Goal: Information Seeking & Learning: Learn about a topic

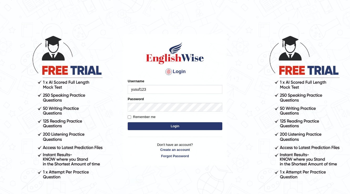
type input "yusuf123"
click at [141, 126] on button "Login" at bounding box center [175, 126] width 95 height 8
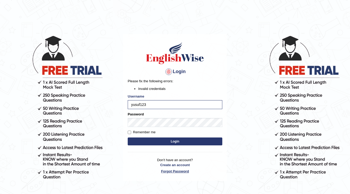
click at [161, 171] on link "Forgot Password" at bounding box center [175, 171] width 95 height 5
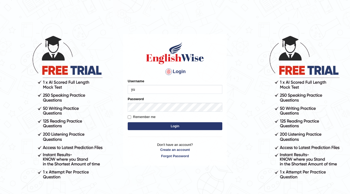
type input "yusuf123"
click at [136, 130] on form "Please fix the following errors: Username yusuf123 Password Remember me Login" at bounding box center [175, 105] width 95 height 53
click at [141, 129] on button "Login" at bounding box center [175, 126] width 95 height 8
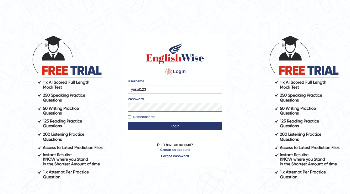
click at [177, 126] on button "Login" at bounding box center [175, 126] width 95 height 8
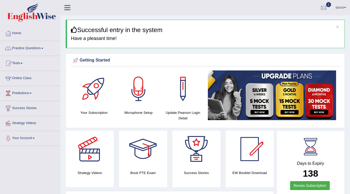
click at [32, 50] on link "Practice Questions" at bounding box center [30, 47] width 60 height 13
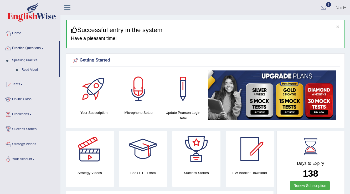
click at [32, 50] on link "Practice Questions" at bounding box center [29, 47] width 59 height 13
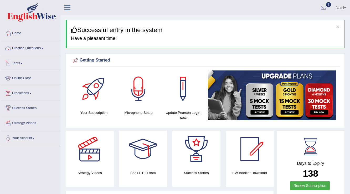
click at [37, 47] on link "Practice Questions" at bounding box center [30, 47] width 60 height 13
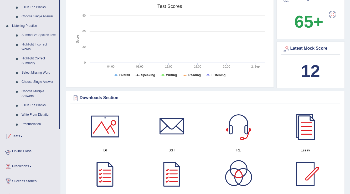
scroll to position [189, 0]
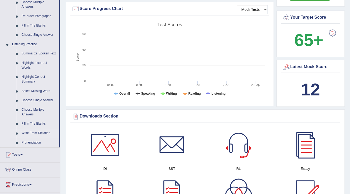
click at [34, 131] on link "Write From Dictation" at bounding box center [39, 133] width 40 height 9
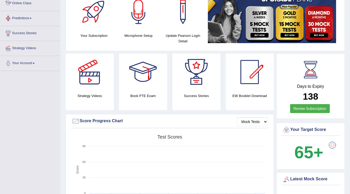
scroll to position [155, 0]
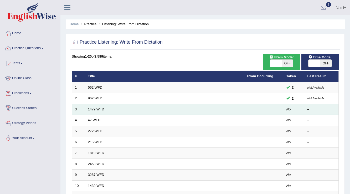
click at [91, 112] on td "1479 WFD" at bounding box center [164, 109] width 159 height 11
click at [115, 113] on td "1479 WFD" at bounding box center [164, 109] width 159 height 11
click at [128, 104] on td "1479 WFD" at bounding box center [164, 109] width 159 height 11
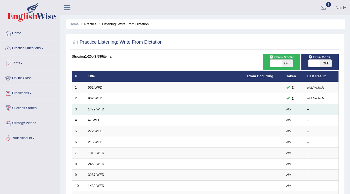
click at [128, 104] on td "1479 WFD" at bounding box center [164, 109] width 159 height 11
click at [115, 110] on td "1479 WFD" at bounding box center [164, 109] width 159 height 11
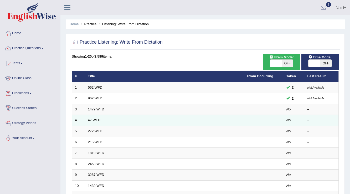
click at [116, 119] on td "47 WFD" at bounding box center [164, 120] width 159 height 11
click at [117, 119] on td "47 WFD" at bounding box center [164, 120] width 159 height 11
click at [135, 123] on td "47 WFD" at bounding box center [164, 120] width 159 height 11
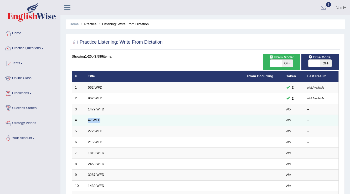
click at [135, 123] on td "47 WFD" at bounding box center [164, 120] width 159 height 11
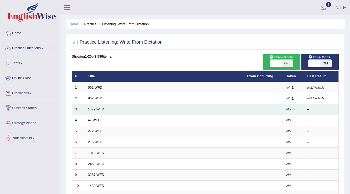
click at [130, 112] on td "1479 WFD" at bounding box center [164, 109] width 159 height 11
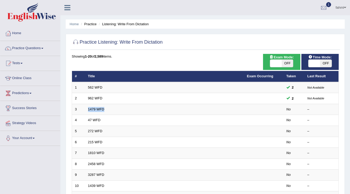
click at [291, 63] on span "OFF" at bounding box center [288, 63] width 12 height 7
checkbox input "true"
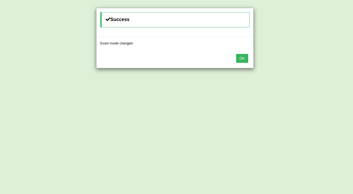
click at [242, 61] on button "OK" at bounding box center [242, 58] width 12 height 9
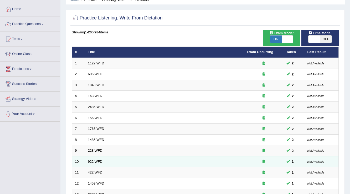
scroll to position [126, 0]
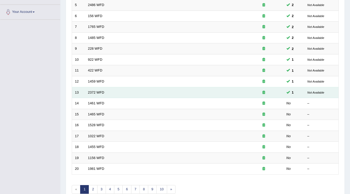
click at [128, 93] on td "2372 WFD" at bounding box center [164, 92] width 159 height 11
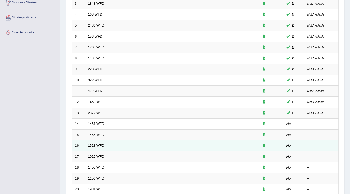
scroll to position [153, 0]
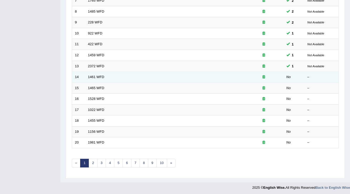
click at [133, 81] on td "1461 WFD" at bounding box center [164, 77] width 159 height 11
click at [133, 80] on td "1461 WFD" at bounding box center [164, 77] width 159 height 11
click at [131, 77] on td "1461 WFD" at bounding box center [164, 77] width 159 height 11
click at [132, 79] on td "1461 WFD" at bounding box center [164, 77] width 159 height 11
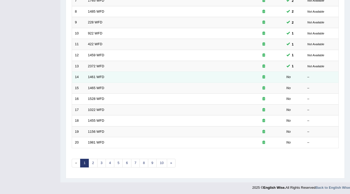
click at [132, 79] on td "1461 WFD" at bounding box center [164, 77] width 159 height 11
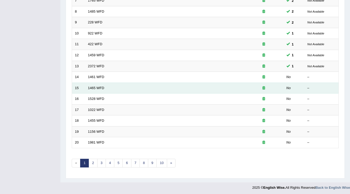
click at [130, 88] on td "1465 WFD" at bounding box center [164, 88] width 159 height 11
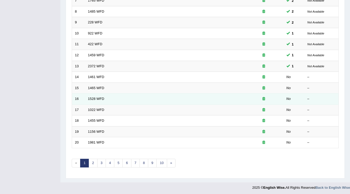
click at [127, 97] on td "1528 WFD" at bounding box center [164, 99] width 159 height 11
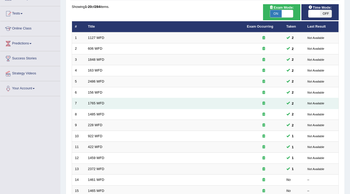
scroll to position [47, 0]
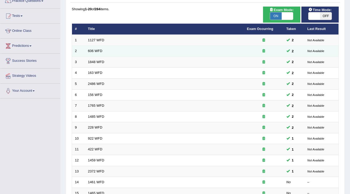
click at [133, 46] on td "606 WFD" at bounding box center [164, 51] width 159 height 11
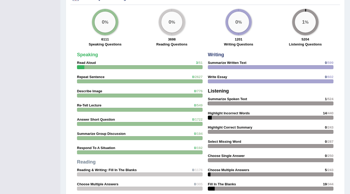
scroll to position [479, 0]
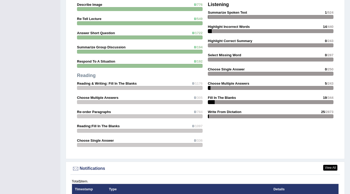
click at [248, 110] on div "Writing Summarize Written Text 0 /599 Write Essay 0 /602 Listening Summarize Sp…" at bounding box center [270, 43] width 131 height 161
click at [248, 109] on div "Writing Summarize Written Text 0 /599 Write Essay 0 /602 Listening Summarize Sp…" at bounding box center [270, 43] width 131 height 161
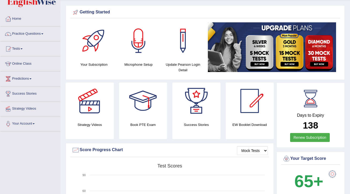
scroll to position [0, 0]
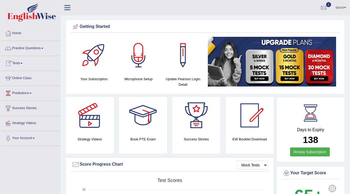
click at [31, 49] on link "Practice Questions" at bounding box center [30, 47] width 60 height 13
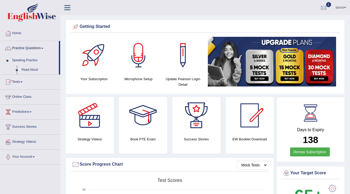
click at [31, 49] on link "Practice Questions" at bounding box center [29, 47] width 59 height 13
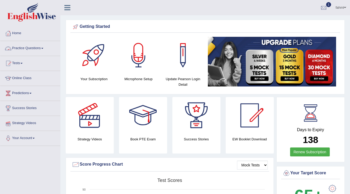
click at [43, 48] on span at bounding box center [42, 48] width 2 height 1
click at [44, 47] on link "Practice Questions" at bounding box center [30, 47] width 60 height 13
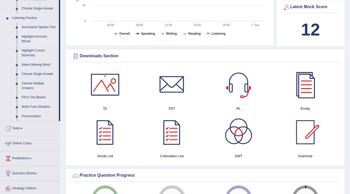
scroll to position [210, 0]
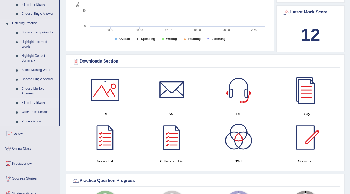
click at [36, 104] on link "Fill In The Blanks" at bounding box center [39, 102] width 40 height 9
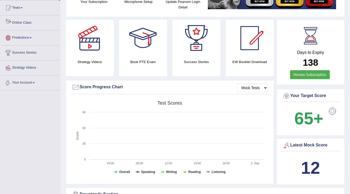
scroll to position [100, 0]
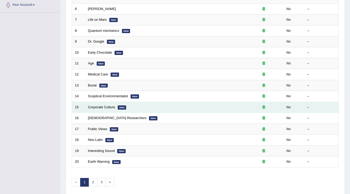
scroll to position [89, 0]
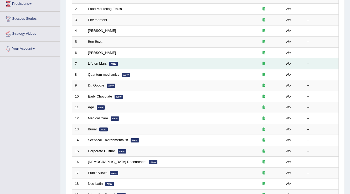
click at [108, 61] on td "Life on Mars New" at bounding box center [164, 63] width 159 height 11
click at [123, 61] on td "Life on Mars New" at bounding box center [164, 63] width 159 height 11
click at [123, 62] on td "Life on Mars New" at bounding box center [164, 63] width 159 height 11
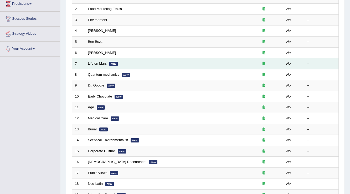
click at [123, 62] on td "Life on Mars New" at bounding box center [164, 63] width 159 height 11
click at [79, 62] on td "7" at bounding box center [78, 63] width 13 height 11
click at [83, 62] on td "7" at bounding box center [78, 63] width 13 height 11
click at [90, 63] on link "Life on Mars" at bounding box center [97, 64] width 19 height 4
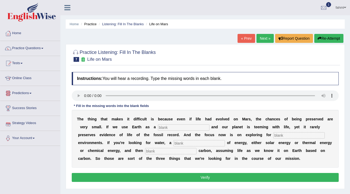
click at [201, 124] on input "text" at bounding box center [184, 127] width 52 height 6
type input "reference"
click at [291, 135] on input "text" at bounding box center [299, 135] width 52 height 6
type input "happen"
click at [204, 142] on input "text" at bounding box center [200, 143] width 52 height 6
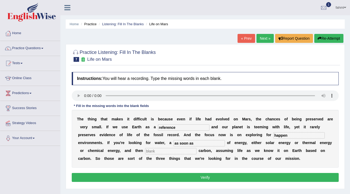
type input "as soon as"
click at [174, 150] on input "text" at bounding box center [171, 151] width 52 height 6
type input "organic"
click at [198, 178] on button "Verify" at bounding box center [205, 177] width 267 height 9
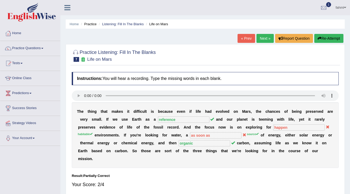
click at [262, 39] on link "Next »" at bounding box center [265, 38] width 17 height 9
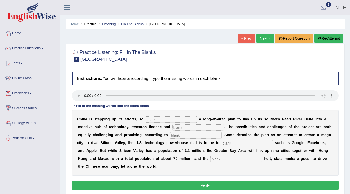
click at [153, 119] on input "text" at bounding box center [172, 119] width 52 height 6
type input "announce"
click at [180, 128] on input "text" at bounding box center [199, 127] width 52 height 6
type input "i"
type input "ennevation"
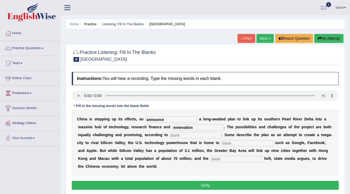
click at [188, 133] on input "text" at bounding box center [196, 135] width 52 height 6
type input "annalizing"
click at [236, 144] on input "text" at bounding box center [248, 143] width 52 height 6
type input "company"
drag, startPoint x: 223, startPoint y: 159, endPoint x: 226, endPoint y: 160, distance: 2.8
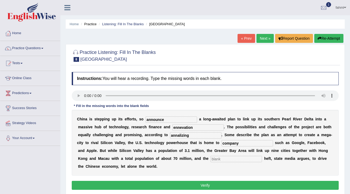
click at [225, 160] on input "text" at bounding box center [237, 159] width 52 height 6
click at [213, 160] on input "text" at bounding box center [237, 159] width 52 height 6
type input "economic"
click at [139, 183] on button "Verify" at bounding box center [205, 185] width 267 height 9
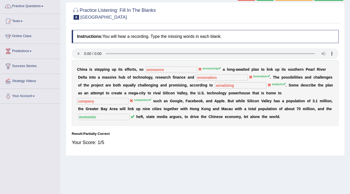
scroll to position [21, 0]
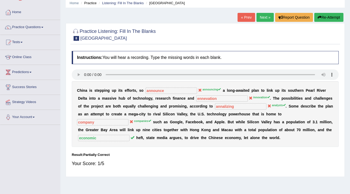
click at [267, 16] on link "Next »" at bounding box center [265, 17] width 17 height 9
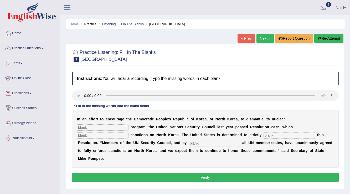
click at [102, 129] on input "text" at bounding box center [103, 127] width 52 height 6
type input "wepan"
click at [119, 136] on input "text" at bounding box center [103, 135] width 52 height 6
type input "possin"
click at [276, 135] on input "text" at bounding box center [290, 135] width 52 height 6
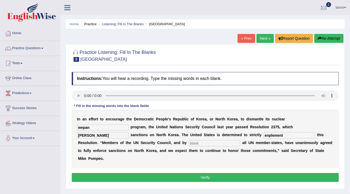
click at [269, 134] on input "enplement" at bounding box center [290, 135] width 52 height 6
type input "emplement"
click at [191, 142] on input "text" at bounding box center [215, 143] width 52 height 6
type input "extation"
click at [173, 181] on button "Verify" at bounding box center [205, 177] width 267 height 9
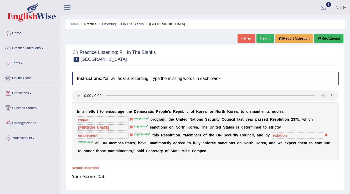
click at [264, 38] on link "Next »" at bounding box center [265, 38] width 17 height 9
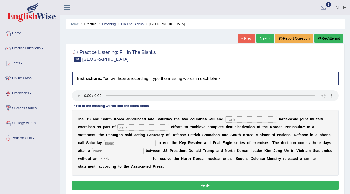
click at [238, 118] on input "text" at bounding box center [252, 119] width 52 height 6
type input "annual"
click at [159, 128] on input "text" at bounding box center [144, 127] width 52 height 6
type input "deplomatic"
click at [134, 145] on input "text" at bounding box center [130, 143] width 52 height 6
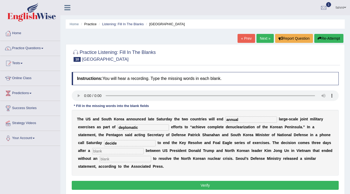
type input "decide"
click at [113, 150] on input "text" at bounding box center [118, 151] width 52 height 6
type input "summer"
click at [121, 160] on input "text" at bounding box center [126, 159] width 52 height 6
type input "agrement"
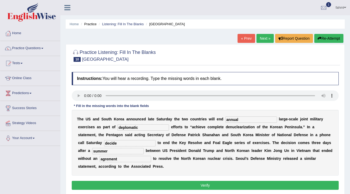
click at [148, 183] on button "Verify" at bounding box center [205, 185] width 267 height 9
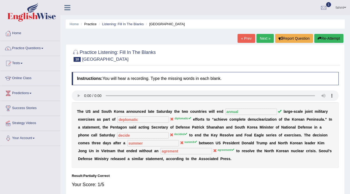
click at [257, 38] on link "Next »" at bounding box center [265, 38] width 17 height 9
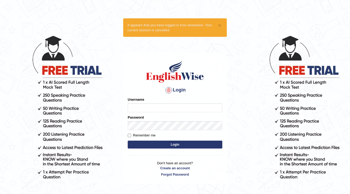
click at [135, 108] on input "Username" at bounding box center [175, 107] width 95 height 9
click at [147, 163] on p "Don't have an account? Create an account Forgot Password" at bounding box center [175, 169] width 95 height 16
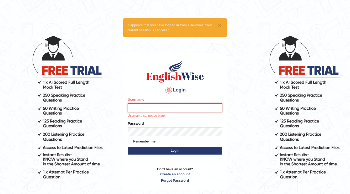
click at [140, 112] on input "Username" at bounding box center [175, 107] width 95 height 9
type input "yusuf123"
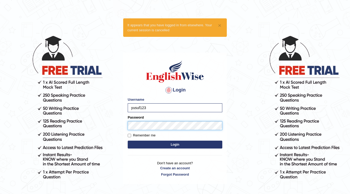
click at [136, 134] on form "Please fix the following errors: Username yusuf123 Password Remember me Login" at bounding box center [175, 123] width 95 height 53
click at [134, 147] on button "Login" at bounding box center [175, 145] width 95 height 8
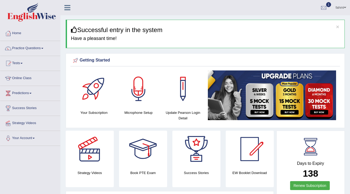
click at [28, 50] on link "Practice Questions" at bounding box center [30, 47] width 60 height 13
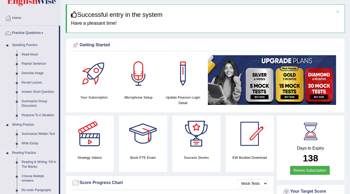
scroll to position [63, 0]
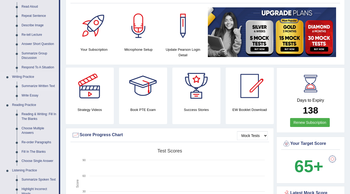
click at [40, 86] on link "Summarize Written Text" at bounding box center [39, 86] width 40 height 9
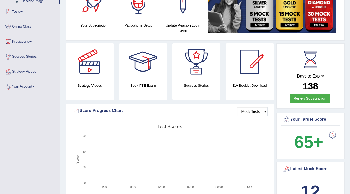
scroll to position [113, 0]
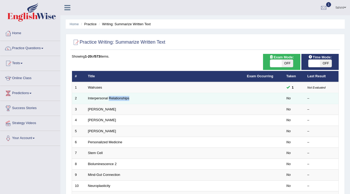
click at [139, 99] on td "Interpersonal Relationships" at bounding box center [164, 98] width 159 height 11
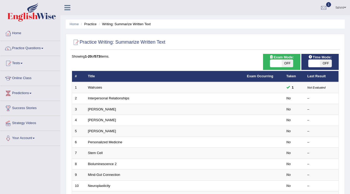
click at [284, 62] on span "OFF" at bounding box center [288, 63] width 12 height 7
checkbox input "true"
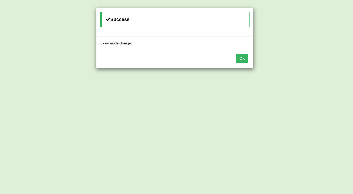
click at [247, 57] on button "OK" at bounding box center [242, 58] width 12 height 9
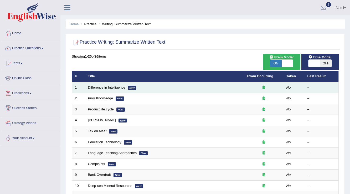
click at [126, 90] on td "Difference in Intelligence New" at bounding box center [164, 87] width 159 height 11
click at [126, 89] on td "Difference in Intelligence New" at bounding box center [164, 87] width 159 height 11
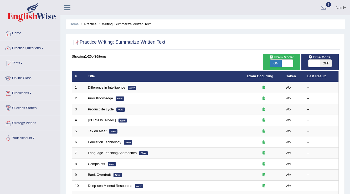
click at [277, 61] on span "ON" at bounding box center [276, 63] width 12 height 7
checkbox input "false"
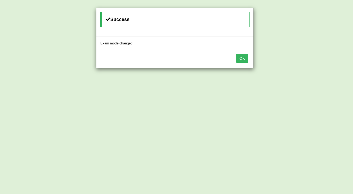
click at [243, 59] on button "OK" at bounding box center [242, 58] width 12 height 9
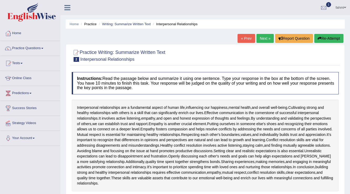
click at [243, 40] on link "« Prev" at bounding box center [246, 38] width 17 height 9
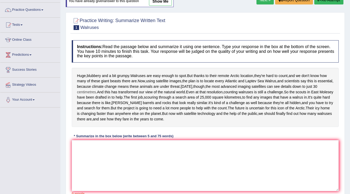
scroll to position [31, 0]
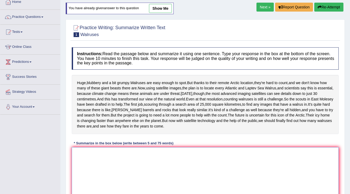
drag, startPoint x: 84, startPoint y: 171, endPoint x: 85, endPoint y: 175, distance: 3.9
click at [85, 174] on textarea at bounding box center [205, 172] width 267 height 51
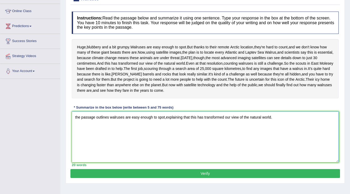
scroll to position [94, 0]
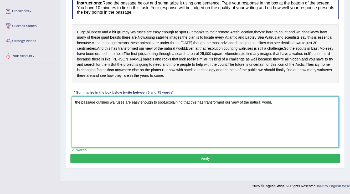
type textarea "the passage outlines walruses are easy enough to spot,explaining that this has …"
click at [109, 163] on button "Verify" at bounding box center [205, 158] width 270 height 9
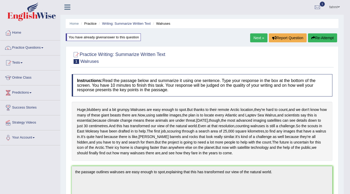
scroll to position [0, 0]
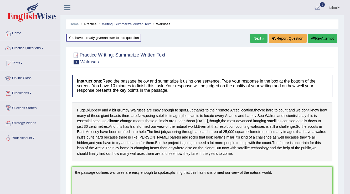
click at [258, 40] on link "Next »" at bounding box center [258, 38] width 17 height 9
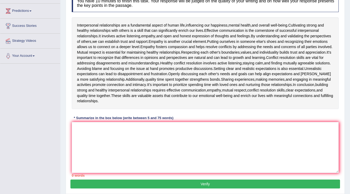
scroll to position [78, 0]
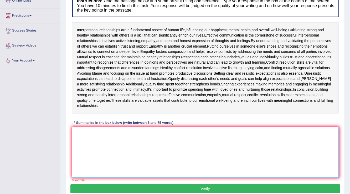
click at [88, 137] on textarea at bounding box center [205, 152] width 267 height 51
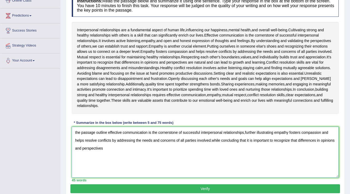
click at [76, 131] on textarea "the passage outline effective communication is the cornerstone of successful in…" at bounding box center [205, 152] width 267 height 51
click at [104, 156] on textarea "The passage outline effective communication is the cornerstone of successful in…" at bounding box center [205, 152] width 267 height 51
drag, startPoint x: 124, startPoint y: 155, endPoint x: 199, endPoint y: 147, distance: 75.1
click at [199, 147] on textarea "The passage outline effective communication is the cornerstone of successful in…" at bounding box center [205, 152] width 267 height 51
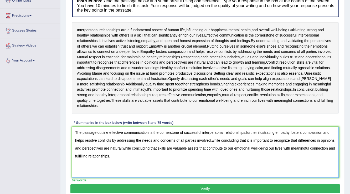
type textarea "The passage outline effective communication is the cornerstone of successful in…"
click at [196, 189] on button "Verify" at bounding box center [205, 188] width 270 height 9
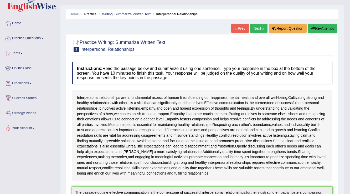
scroll to position [0, 0]
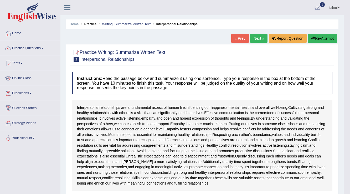
click at [261, 38] on link "Next »" at bounding box center [258, 38] width 17 height 9
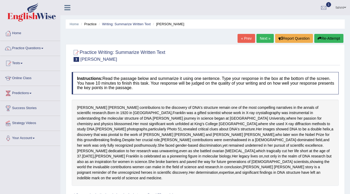
click at [249, 40] on link "« Prev" at bounding box center [246, 38] width 17 height 9
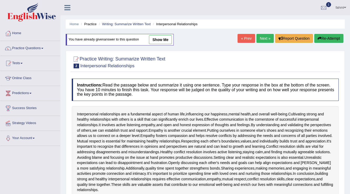
click at [266, 35] on link "Next »" at bounding box center [265, 38] width 17 height 9
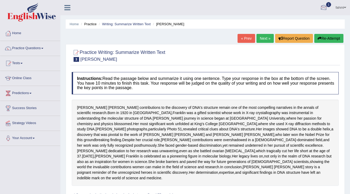
click at [322, 7] on div at bounding box center [324, 8] width 8 height 8
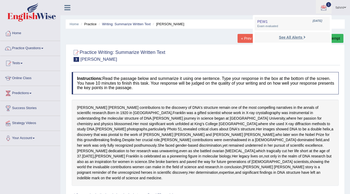
click at [301, 37] on strong "See All Alerts" at bounding box center [290, 37] width 23 height 4
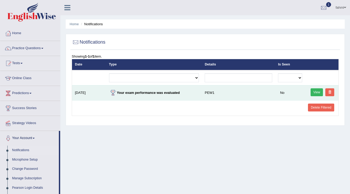
click at [315, 93] on link "View" at bounding box center [317, 92] width 13 height 8
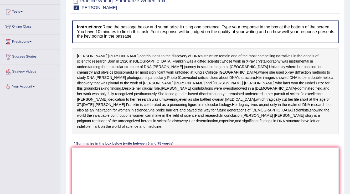
scroll to position [52, 0]
click at [83, 169] on textarea at bounding box center [205, 172] width 267 height 51
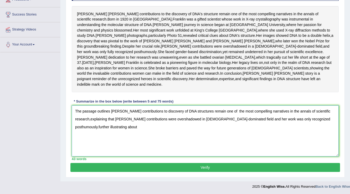
scroll to position [94, 0]
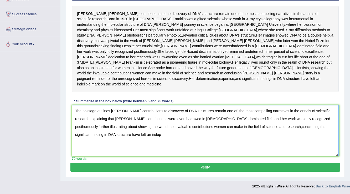
click at [335, 147] on textarea "The passage outlines Franklin contributions to discovery of DNA structures rema…" at bounding box center [205, 130] width 267 height 51
click at [125, 156] on textarea "The passage outlines Franklin contributions to discovery of DNA structures rema…" at bounding box center [205, 130] width 267 height 51
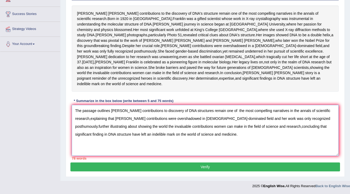
scroll to position [115, 0]
type textarea "The passage outlines Franklin contributions to discovery of DNA structures rema…"
click at [229, 168] on button "Verify" at bounding box center [205, 167] width 270 height 9
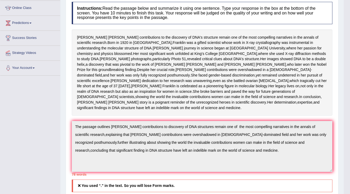
scroll to position [6, 0]
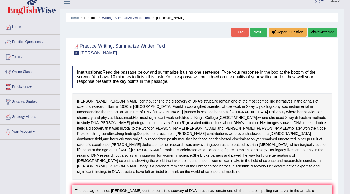
click at [258, 32] on link "Next »" at bounding box center [258, 32] width 17 height 9
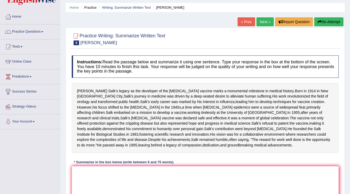
scroll to position [42, 0]
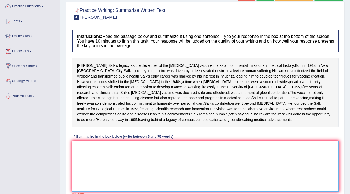
click at [107, 183] on textarea at bounding box center [205, 166] width 267 height 51
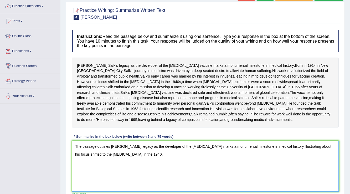
click at [300, 172] on textarea "The passage outlines jonas salk legacy as the developer of the polio vaccine ma…" at bounding box center [205, 166] width 267 height 51
click at [314, 175] on textarea "The passage outlines jonas salk legacy as the developer of the polio vaccine ma…" at bounding box center [205, 166] width 267 height 51
click at [133, 180] on textarea "The passage outlines jonas salk legacy as the developer of the polio vaccine ma…" at bounding box center [205, 166] width 267 height 51
click at [134, 179] on textarea "The passage outlines jonas salk legacy as the developer of the polio vaccine ma…" at bounding box center [205, 166] width 267 height 51
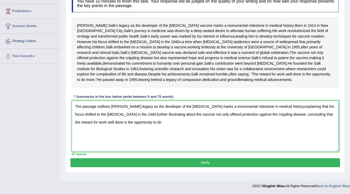
scroll to position [104, 0]
type textarea "The passage outlines jonas salk legacy as the developer of the polio vaccine ma…"
click at [169, 165] on button "Verify" at bounding box center [205, 162] width 270 height 9
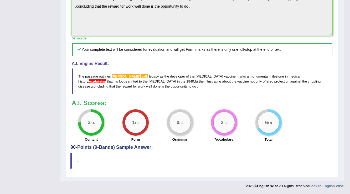
scroll to position [216, 0]
click at [143, 126] on div "1 / 1" at bounding box center [135, 122] width 21 height 21
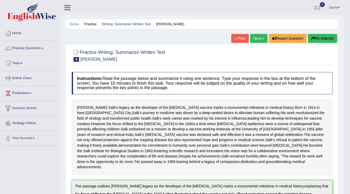
scroll to position [0, 0]
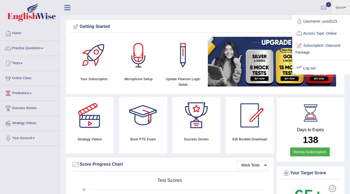
click at [310, 68] on link "Log out" at bounding box center [321, 68] width 57 height 12
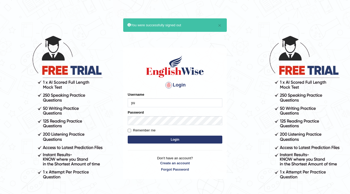
type input "yud"
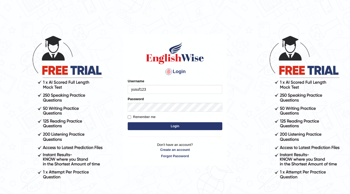
type input "yusuf123"
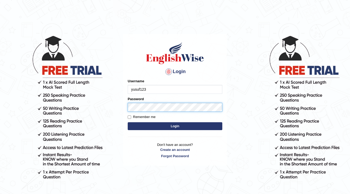
click at [140, 113] on form "Please fix the following errors: Username yusuf123 Password Remember me Login" at bounding box center [175, 105] width 95 height 53
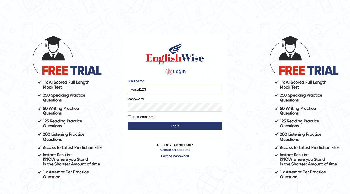
click at [132, 128] on button "Login" at bounding box center [175, 126] width 95 height 8
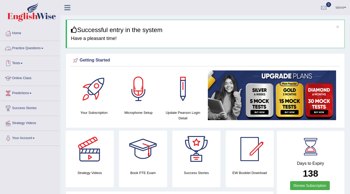
click at [39, 48] on link "Practice Questions" at bounding box center [30, 47] width 60 height 13
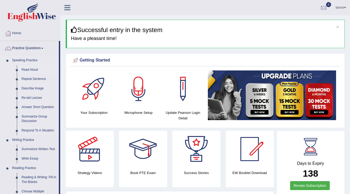
click at [27, 72] on link "Read Aloud" at bounding box center [39, 69] width 40 height 9
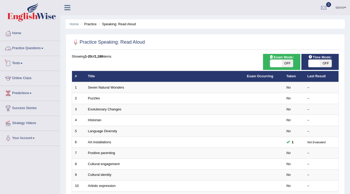
click at [35, 50] on link "Practice Questions" at bounding box center [30, 47] width 60 height 13
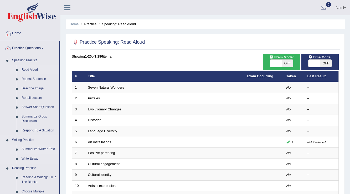
click at [37, 150] on link "Summarize Written Text" at bounding box center [39, 149] width 40 height 9
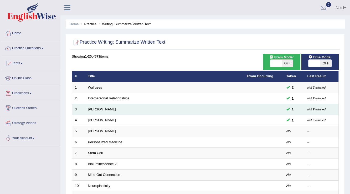
click at [120, 110] on td "[PERSON_NAME]" at bounding box center [164, 109] width 159 height 11
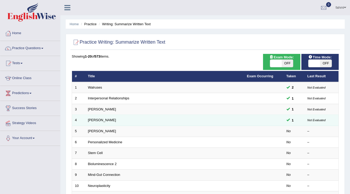
click at [120, 125] on td "Jonas Salk" at bounding box center [164, 120] width 159 height 11
click at [119, 124] on td "Jonas Salk" at bounding box center [164, 120] width 159 height 11
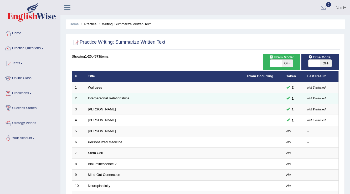
click at [113, 101] on td "Interpersonal Relationships" at bounding box center [164, 98] width 159 height 11
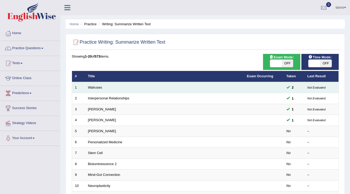
click at [107, 89] on td "Walruses" at bounding box center [164, 87] width 159 height 11
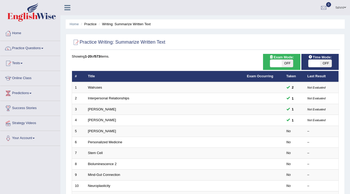
click at [284, 62] on span "OFF" at bounding box center [288, 63] width 12 height 7
checkbox input "true"
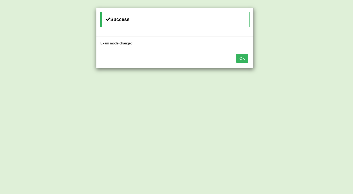
click at [244, 59] on button "OK" at bounding box center [242, 58] width 12 height 9
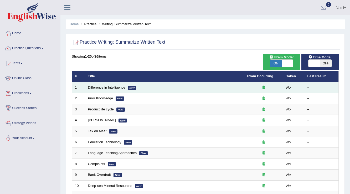
click at [144, 88] on td "Difference in Intelligence New" at bounding box center [164, 87] width 159 height 11
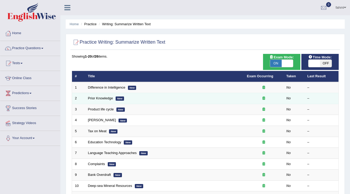
click at [140, 97] on td "Prior Knowledge New" at bounding box center [164, 98] width 159 height 11
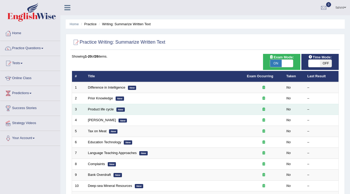
click at [129, 108] on td "Product life cycle New" at bounding box center [164, 109] width 159 height 11
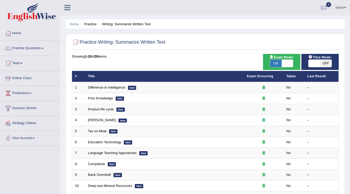
click at [328, 64] on span "OFF" at bounding box center [326, 63] width 12 height 7
checkbox input "true"
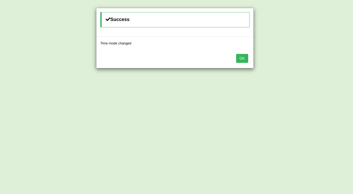
click at [248, 59] on div "OK" at bounding box center [175, 59] width 157 height 18
click at [245, 60] on button "OK" at bounding box center [242, 58] width 12 height 9
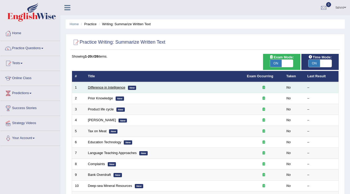
click at [118, 88] on link "Difference in Intelligence" at bounding box center [106, 87] width 37 height 4
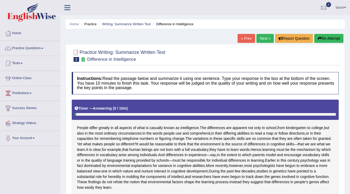
click at [245, 38] on link "« Prev" at bounding box center [246, 38] width 17 height 9
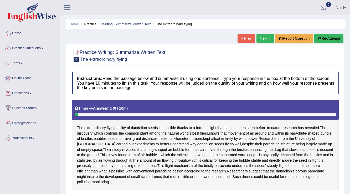
click at [260, 36] on link "Next »" at bounding box center [265, 38] width 17 height 9
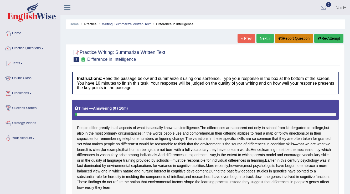
click at [305, 38] on button "Report Question" at bounding box center [294, 38] width 38 height 9
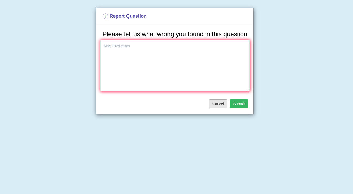
click at [221, 104] on button "Cancel" at bounding box center [218, 103] width 18 height 9
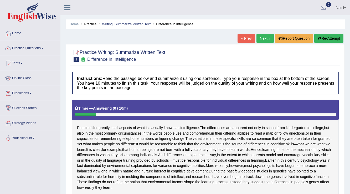
click at [257, 42] on link "Next »" at bounding box center [265, 38] width 17 height 9
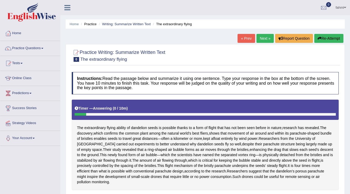
click at [328, 37] on button "Re-Attempt" at bounding box center [329, 38] width 29 height 9
click at [39, 46] on link "Practice Questions" at bounding box center [30, 47] width 60 height 13
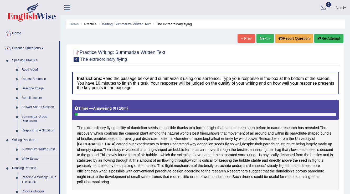
click at [26, 150] on link "Summarize Written Text" at bounding box center [39, 149] width 40 height 9
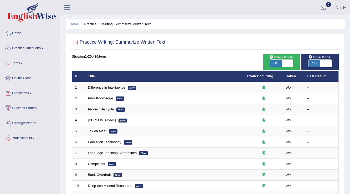
click at [318, 66] on span "ON" at bounding box center [315, 63] width 12 height 7
checkbox input "false"
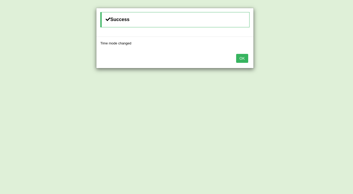
click at [241, 62] on button "OK" at bounding box center [242, 58] width 12 height 9
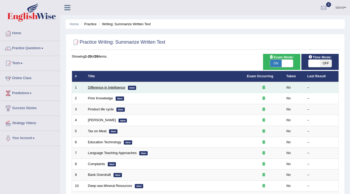
click at [103, 87] on link "Difference in Intelligence" at bounding box center [106, 87] width 37 height 4
click at [104, 87] on link "Difference in Intelligence" at bounding box center [106, 87] width 37 height 4
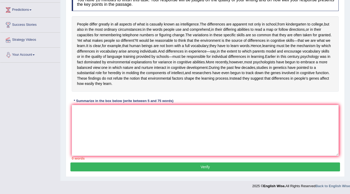
scroll to position [78, 0]
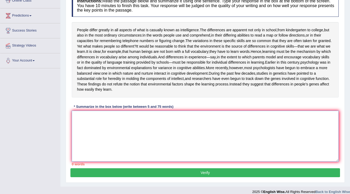
click at [102, 135] on textarea at bounding box center [205, 136] width 267 height 51
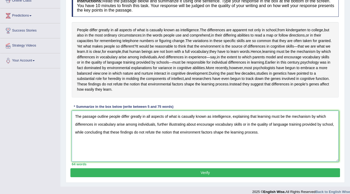
type textarea "The passage outline people differ greatly in all aspects of what is casually kn…"
click at [243, 177] on button "Verify" at bounding box center [205, 172] width 270 height 9
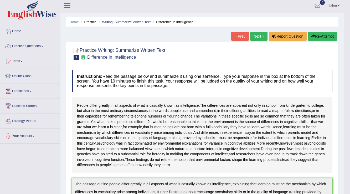
scroll to position [0, 0]
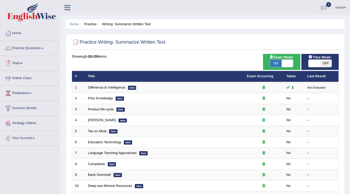
click at [31, 49] on link "Practice Questions" at bounding box center [30, 47] width 60 height 13
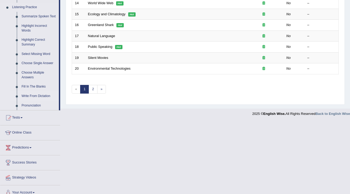
scroll to position [232, 0]
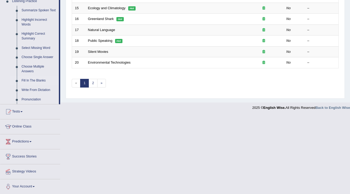
click at [24, 80] on link "Fill In The Blanks" at bounding box center [39, 80] width 40 height 9
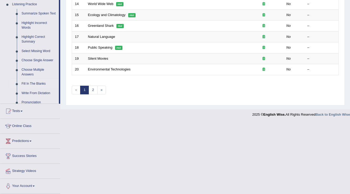
scroll to position [188, 0]
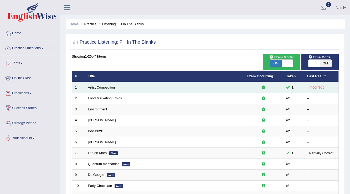
click at [87, 88] on td "Artist Competition" at bounding box center [164, 87] width 159 height 11
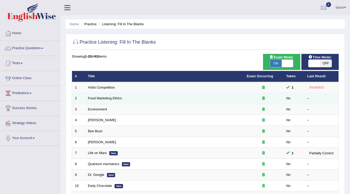
click at [94, 100] on td "Food Marketing Ethics" at bounding box center [164, 98] width 159 height 11
click at [94, 100] on link "Food Marketing Ethics" at bounding box center [105, 98] width 34 height 4
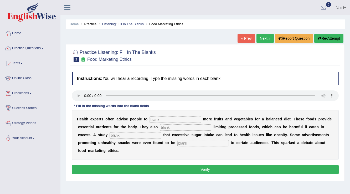
click at [155, 121] on input "text" at bounding box center [176, 119] width 52 height 6
type input "consume"
click at [167, 129] on input "text" at bounding box center [186, 127] width 52 height 6
type input "recomeded"
click at [114, 136] on input "text" at bounding box center [136, 135] width 52 height 6
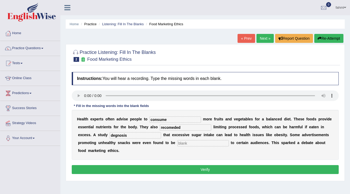
type input "degnosis"
click at [193, 138] on div "H e a l t h e x p e r t s o f t e n a d v i s e p e o p l e t o consume m o r e…" at bounding box center [205, 135] width 267 height 50
click at [193, 142] on input "text" at bounding box center [204, 143] width 52 height 6
type input "1"
click at [189, 169] on button "Verify" at bounding box center [205, 169] width 267 height 9
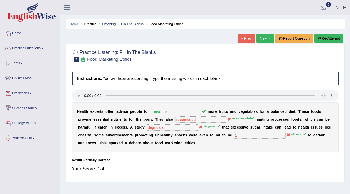
click at [345, 7] on span at bounding box center [345, 7] width 2 height 3
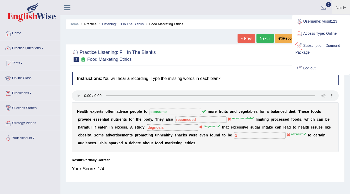
click at [316, 67] on link "Log out" at bounding box center [321, 68] width 57 height 12
